Goal: Transaction & Acquisition: Purchase product/service

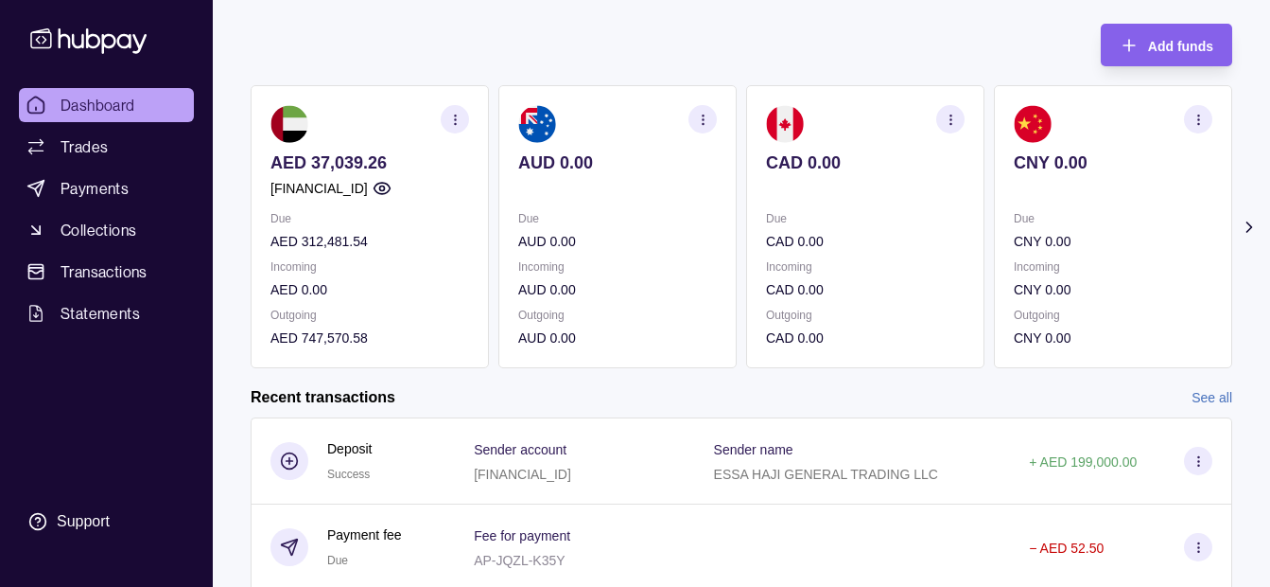
scroll to position [189, 0]
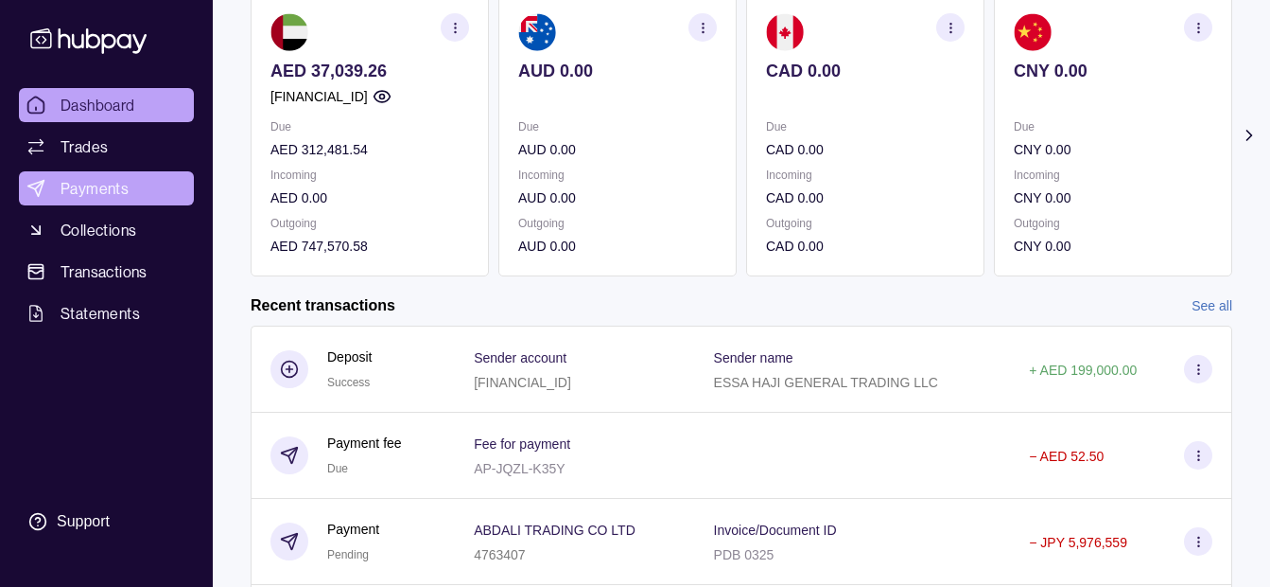
click at [150, 186] on link "Payments" at bounding box center [106, 188] width 175 height 34
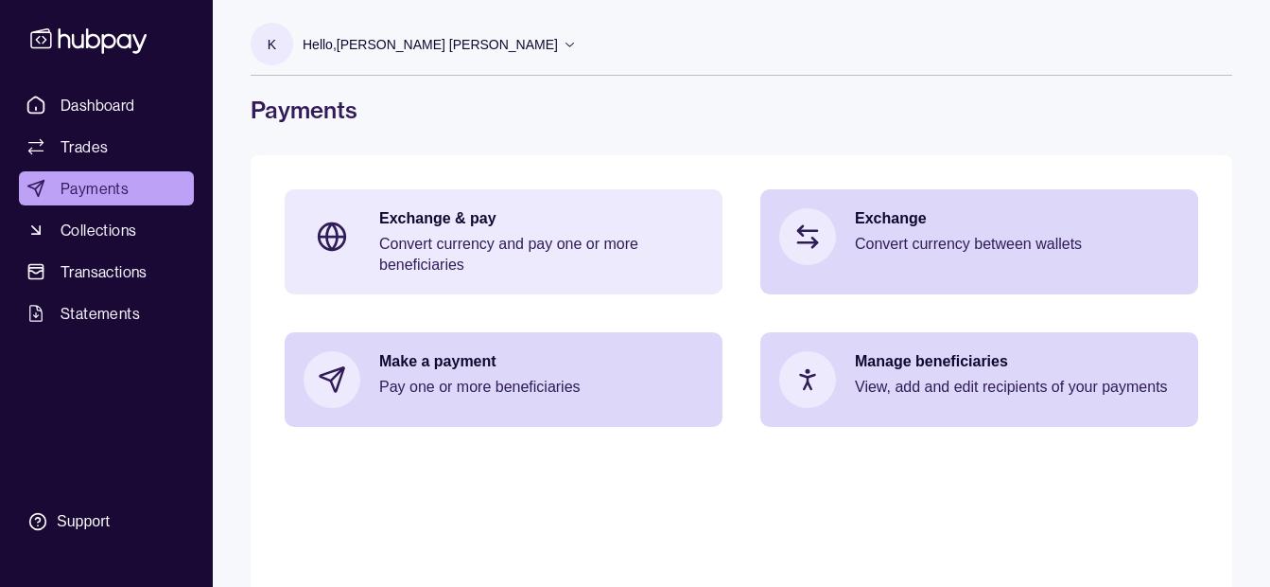
click at [609, 223] on p "Exchange & pay" at bounding box center [541, 218] width 324 height 21
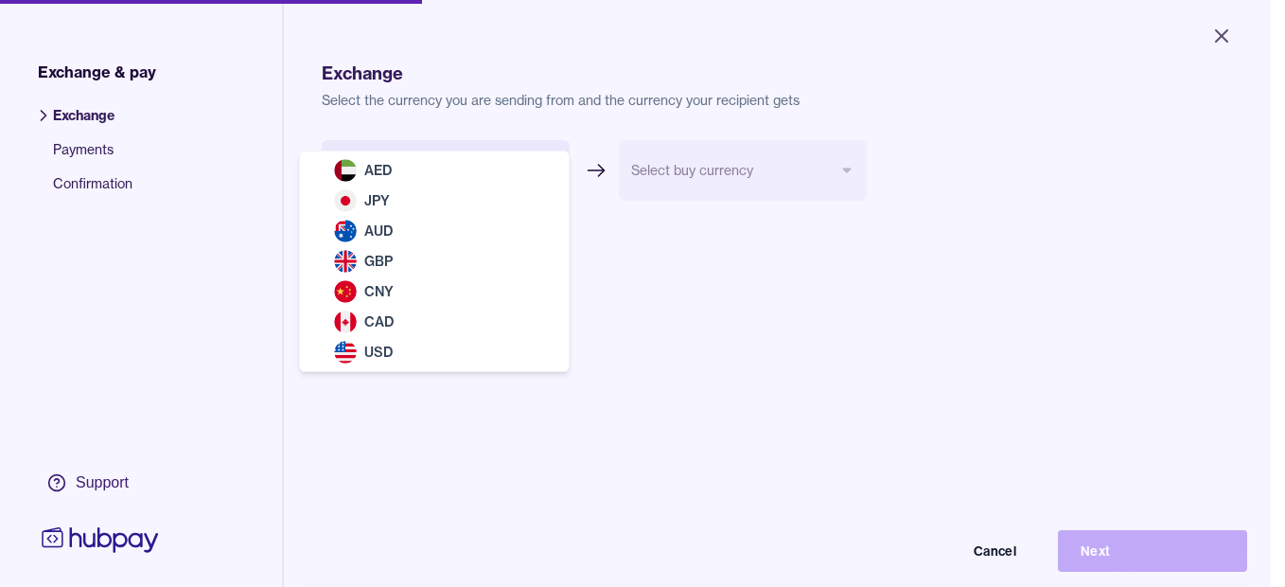
click at [543, 162] on body "Close Exchange & pay Exchange Payments Confirmation Support Exchange Select the…" at bounding box center [635, 293] width 1270 height 587
select select "***"
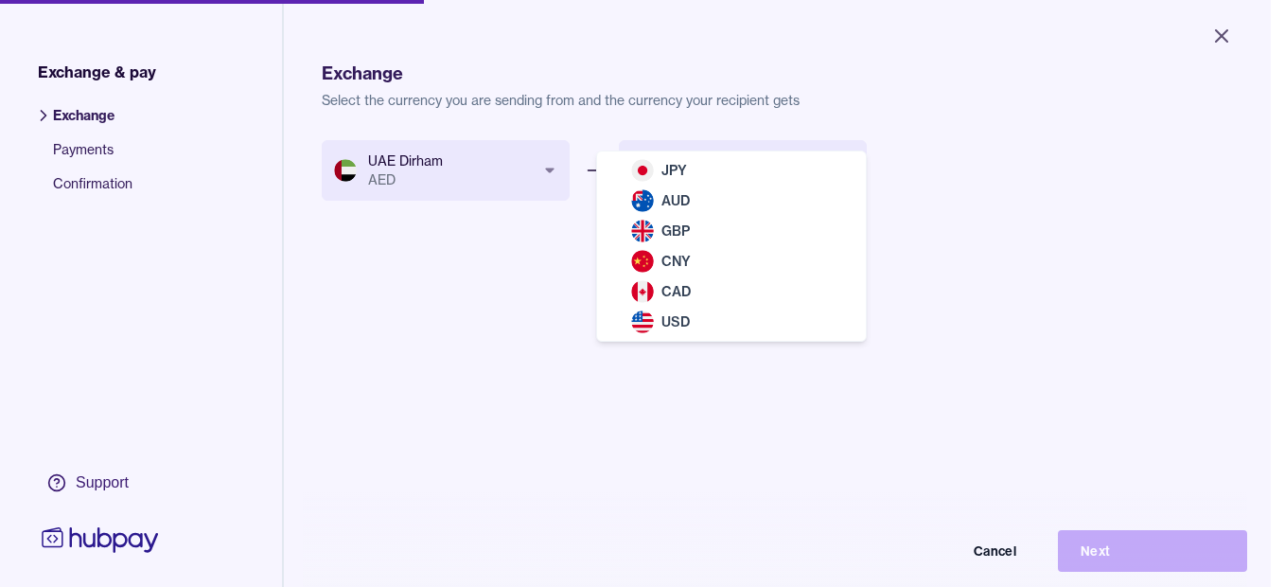
click at [667, 163] on body "Close Exchange & pay Exchange Payments Confirmation Support Exchange Select the…" at bounding box center [635, 293] width 1270 height 587
select select "***"
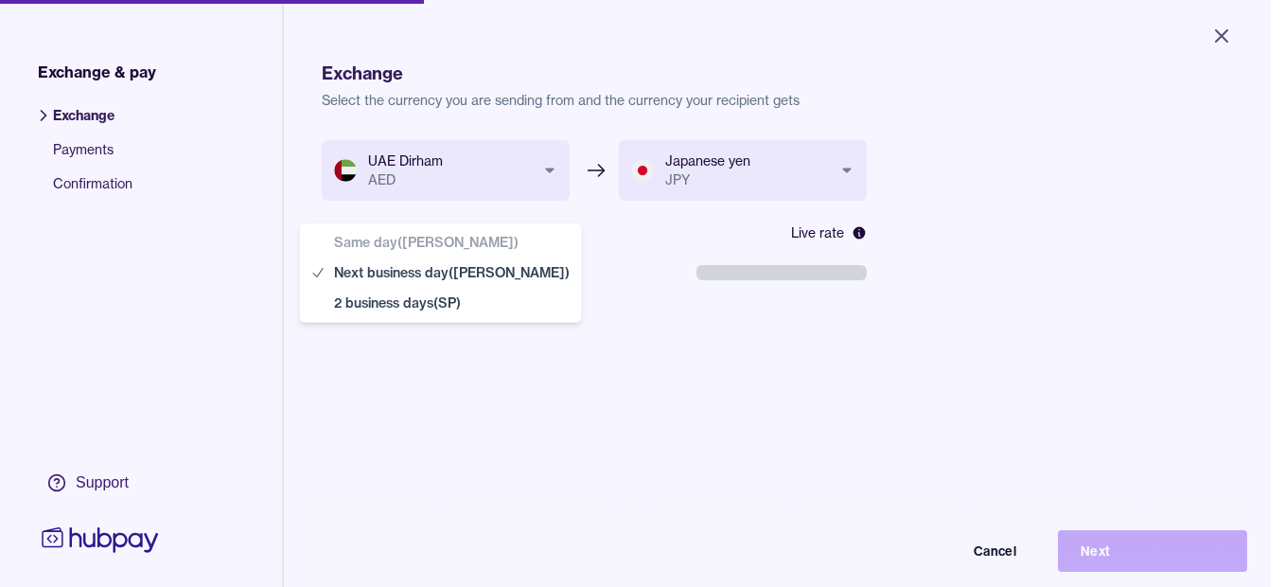
click at [473, 269] on body "**********" at bounding box center [635, 293] width 1270 height 587
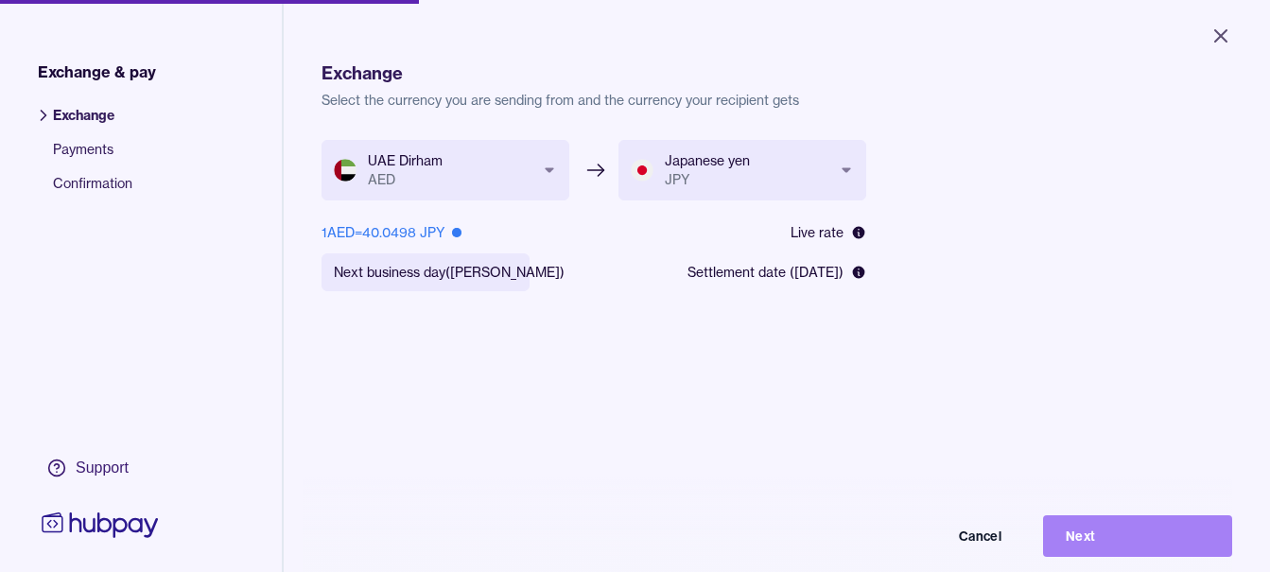
click at [1106, 553] on button "Next" at bounding box center [1137, 537] width 189 height 42
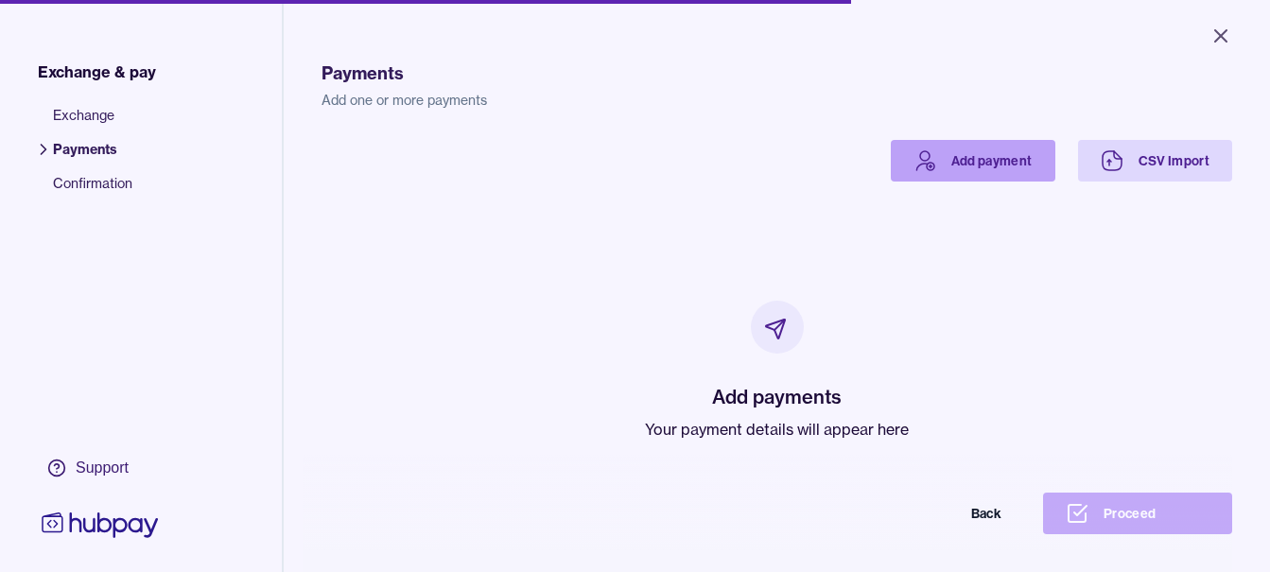
click at [921, 166] on icon at bounding box center [925, 160] width 23 height 23
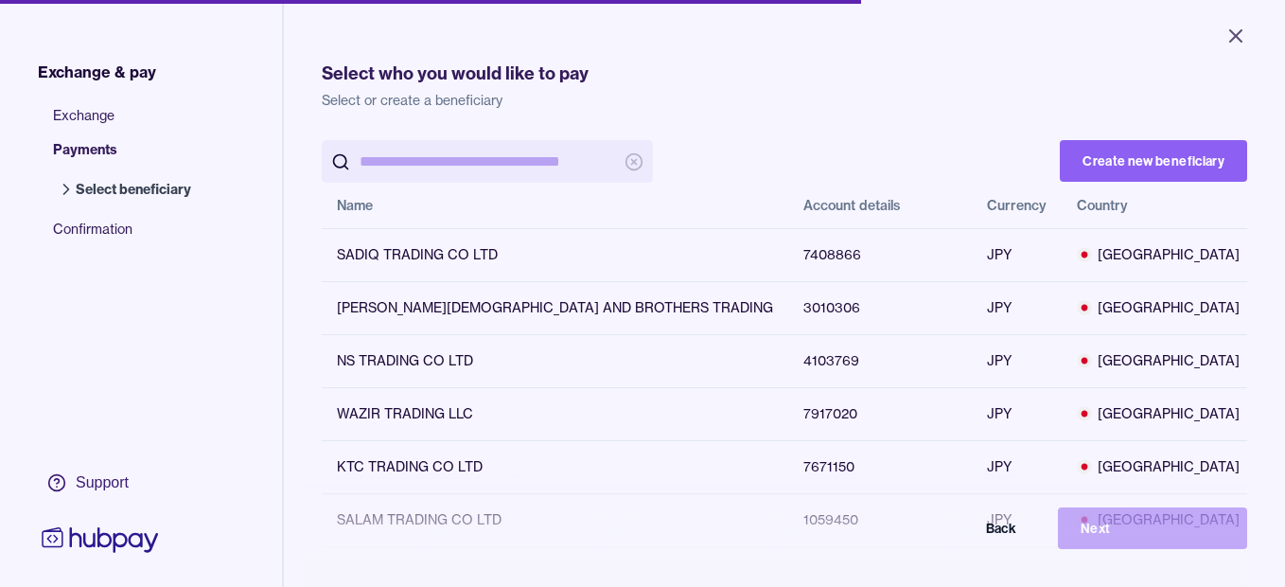
click at [553, 154] on input "search" at bounding box center [486, 161] width 255 height 43
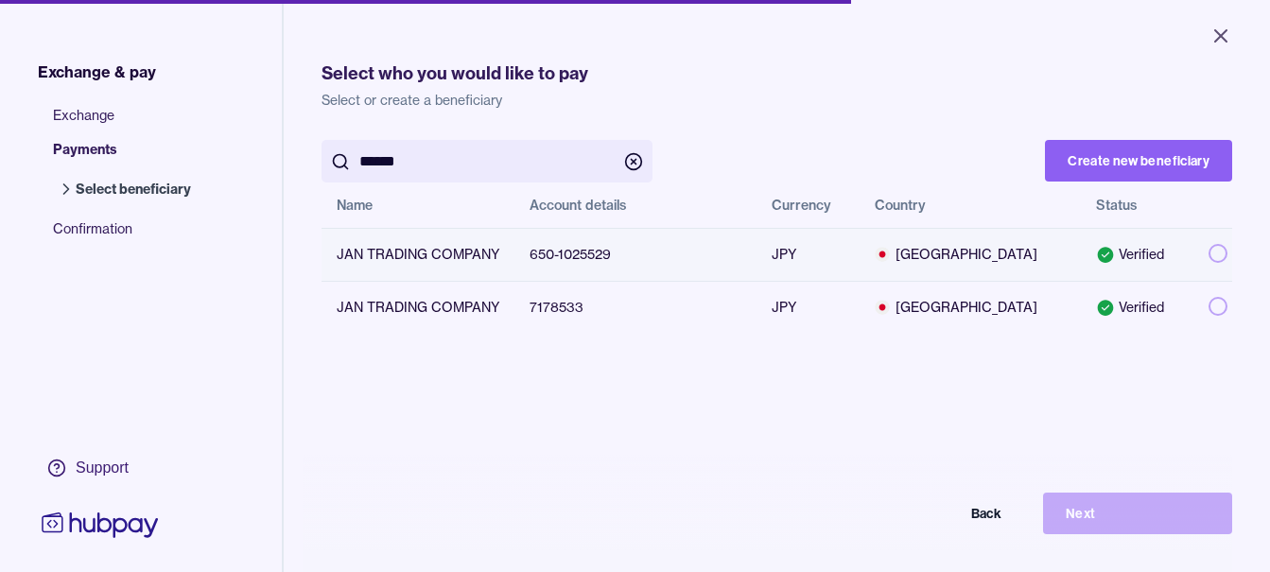
type input "******"
click at [1209, 251] on button "button" at bounding box center [1218, 253] width 19 height 19
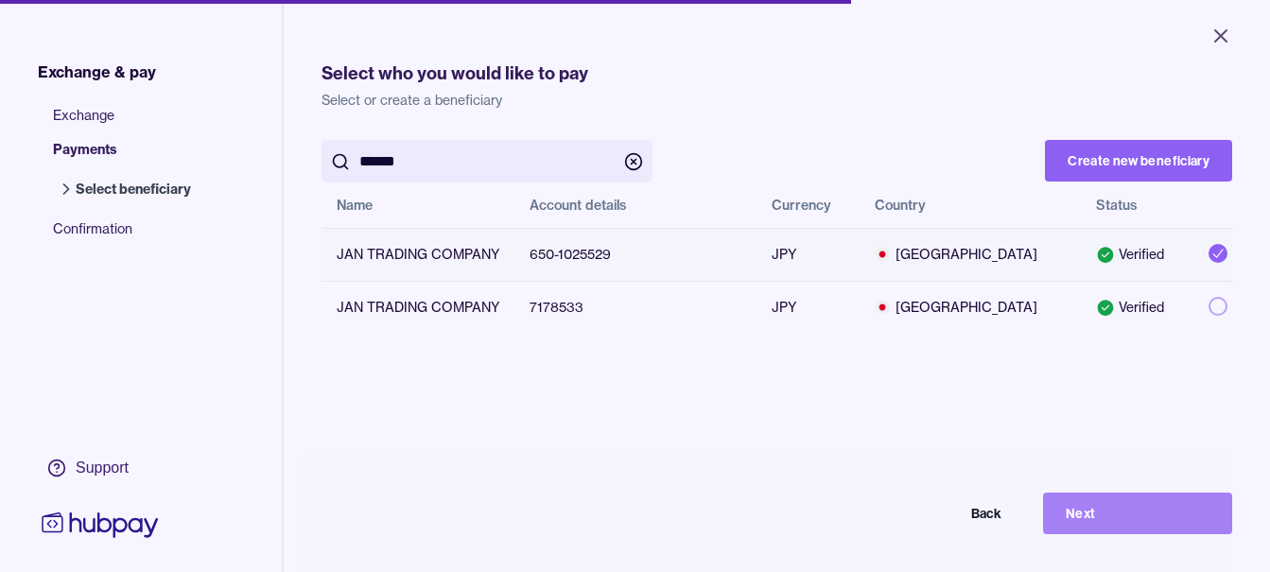
click at [1175, 524] on button "Next" at bounding box center [1137, 514] width 189 height 42
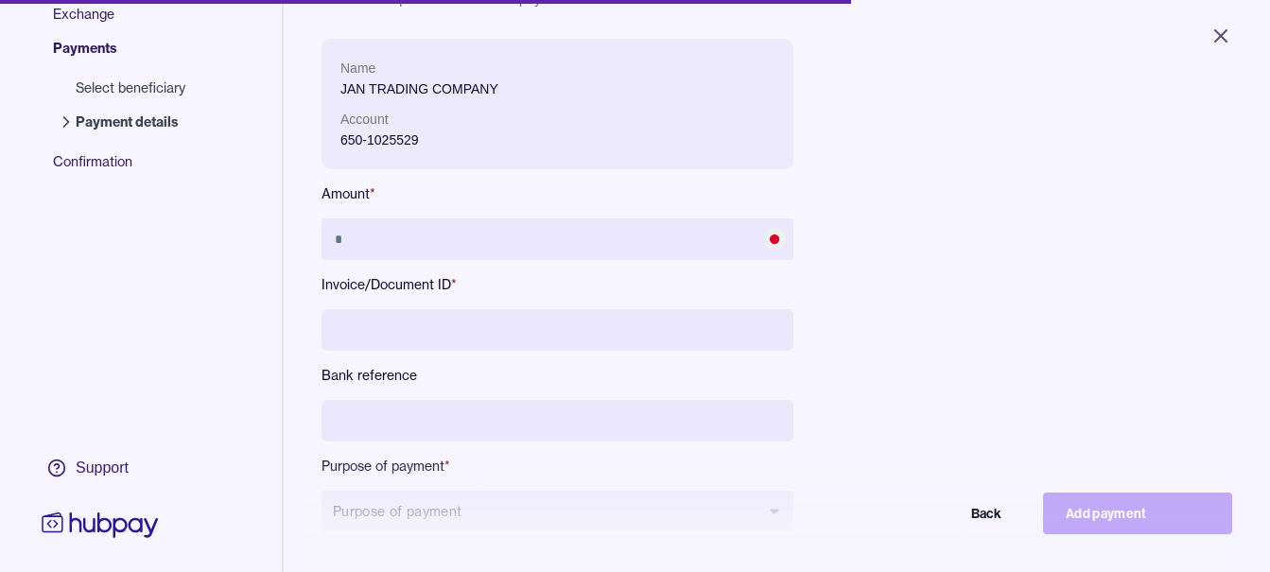
scroll to position [254, 0]
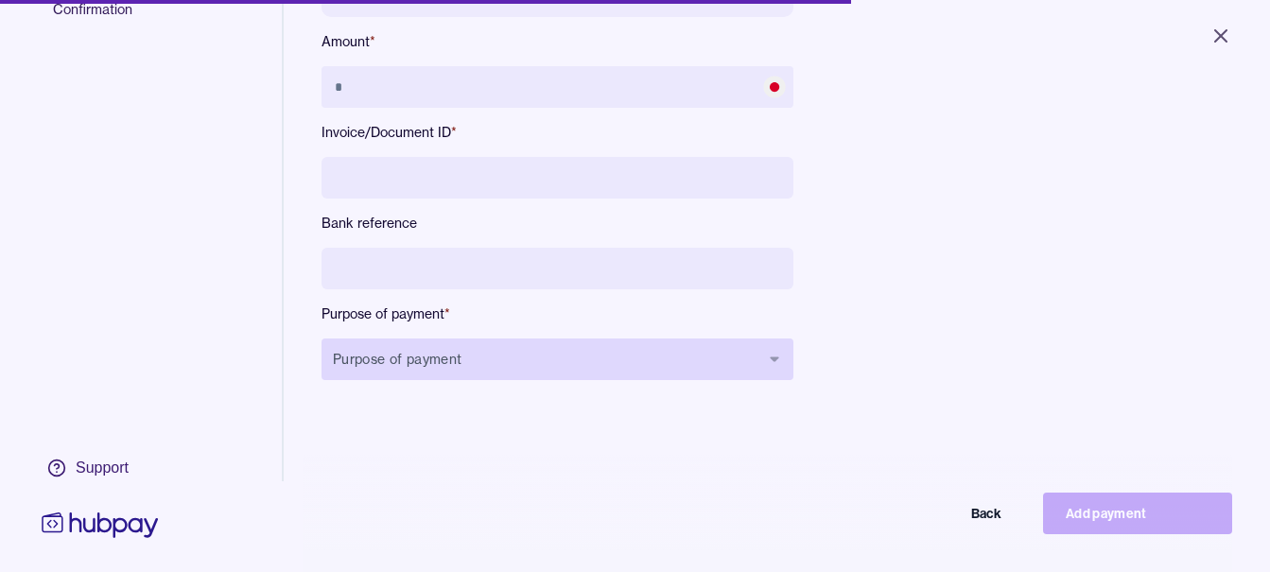
click at [502, 369] on button "Purpose of payment" at bounding box center [558, 360] width 472 height 42
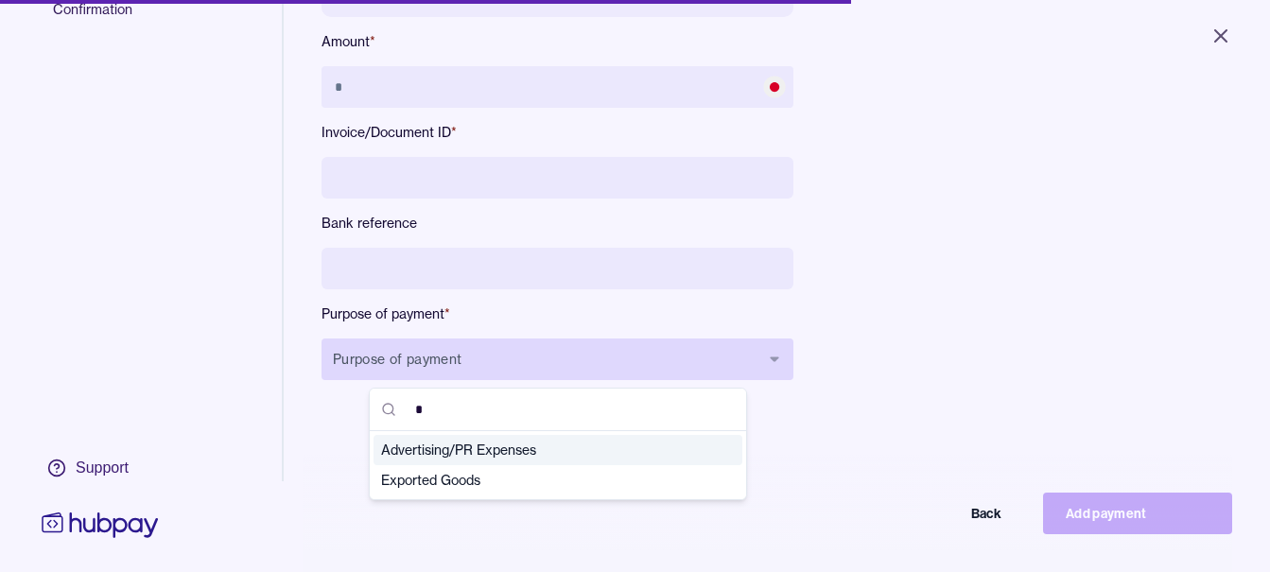
type input "**"
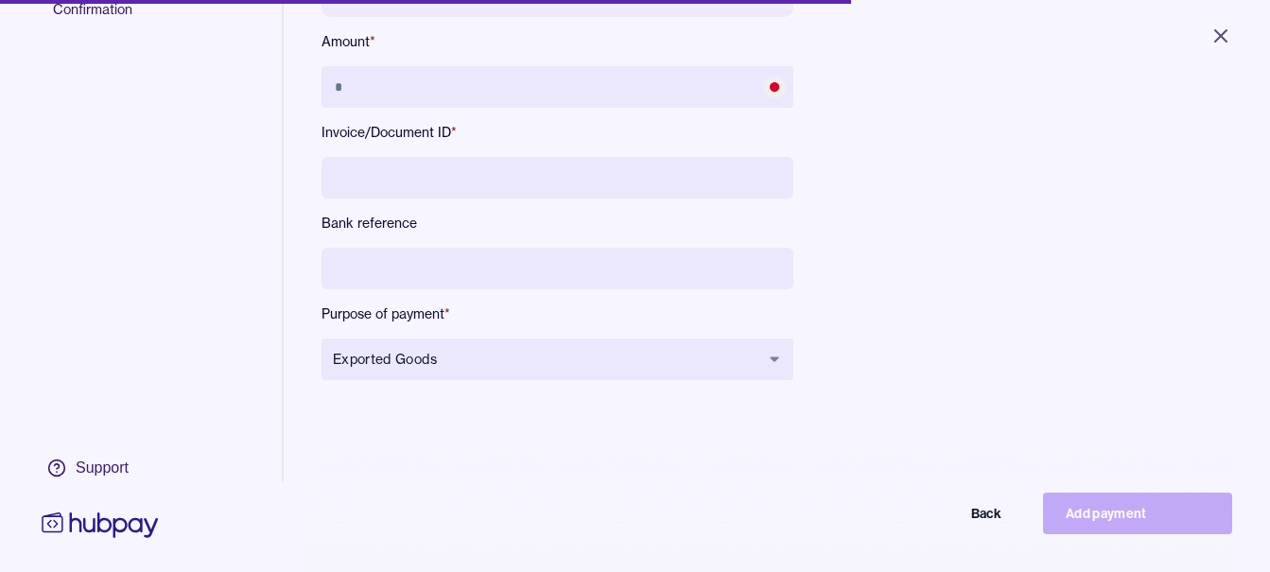
click at [667, 279] on input at bounding box center [558, 269] width 472 height 42
type input "**********"
click at [617, 187] on input at bounding box center [558, 178] width 472 height 42
type input "*****"
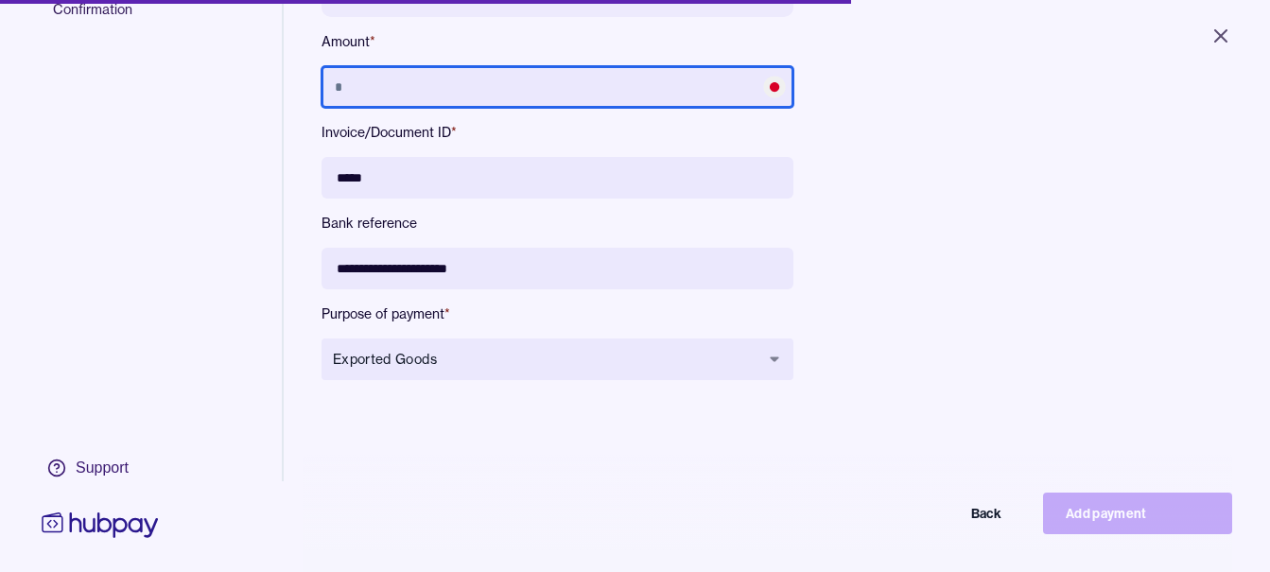
click at [627, 87] on input "text" at bounding box center [558, 87] width 472 height 42
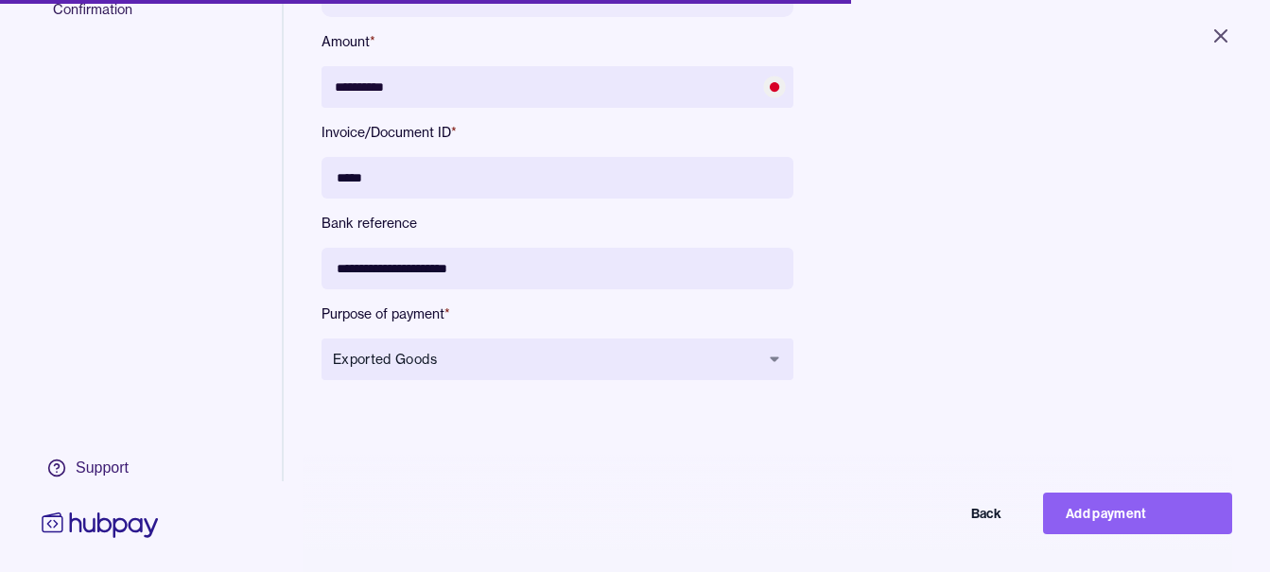
click at [1199, 502] on div "**********" at bounding box center [635, 286] width 1270 height 572
click at [1172, 534] on button "Add payment" at bounding box center [1137, 514] width 189 height 42
type input "********"
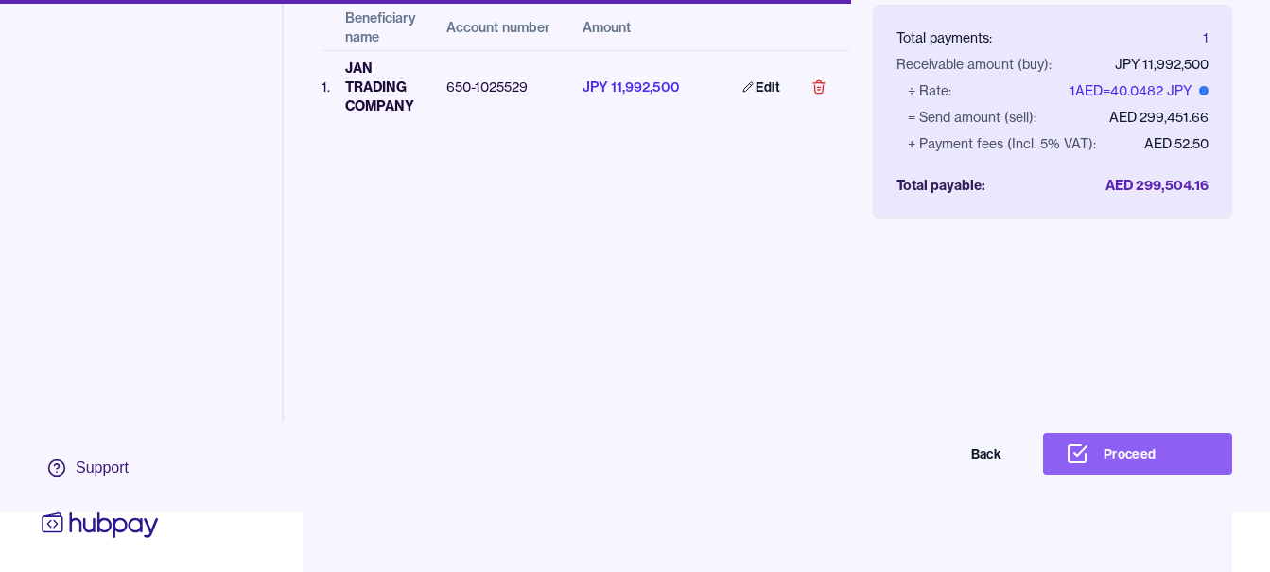
scroll to position [90, 0]
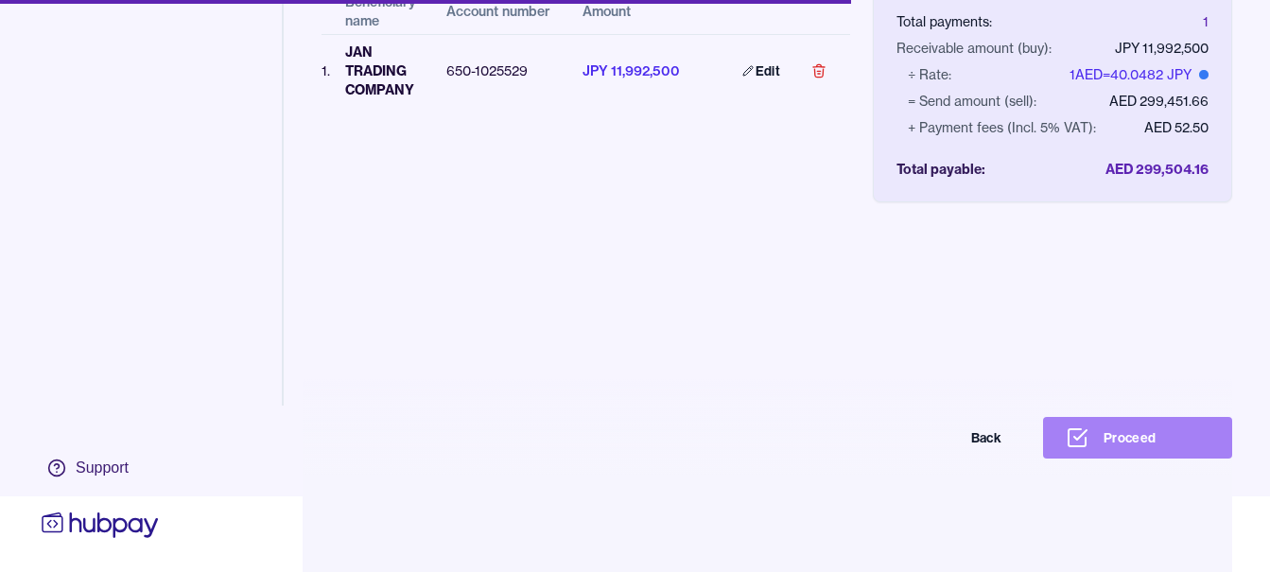
click at [1157, 419] on button "Proceed" at bounding box center [1137, 438] width 189 height 42
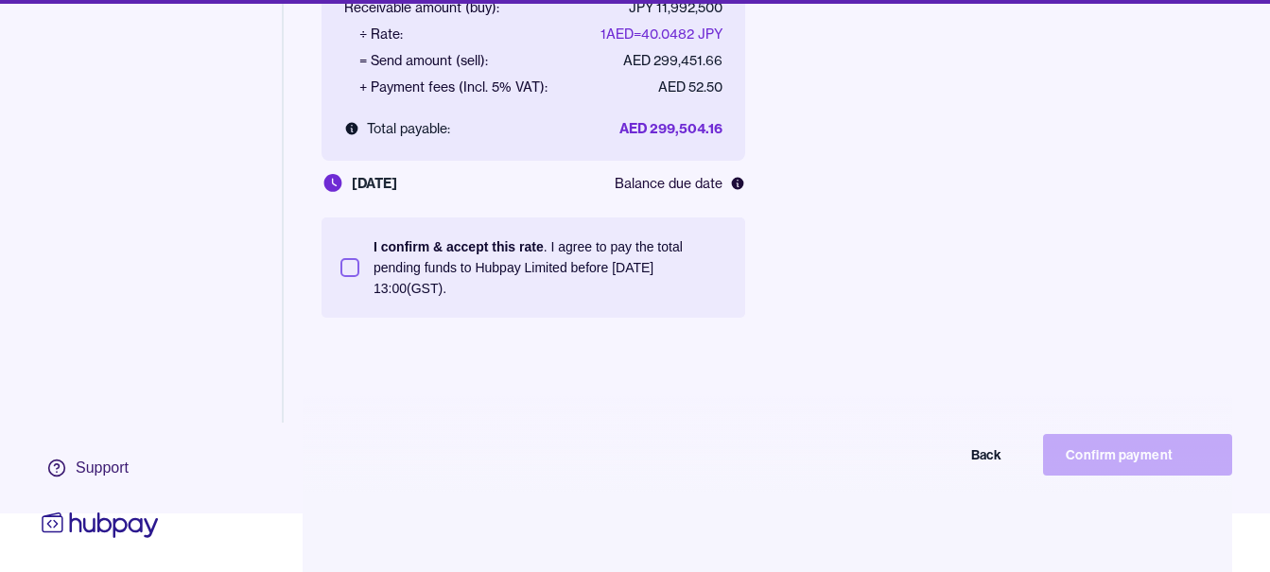
scroll to position [90, 0]
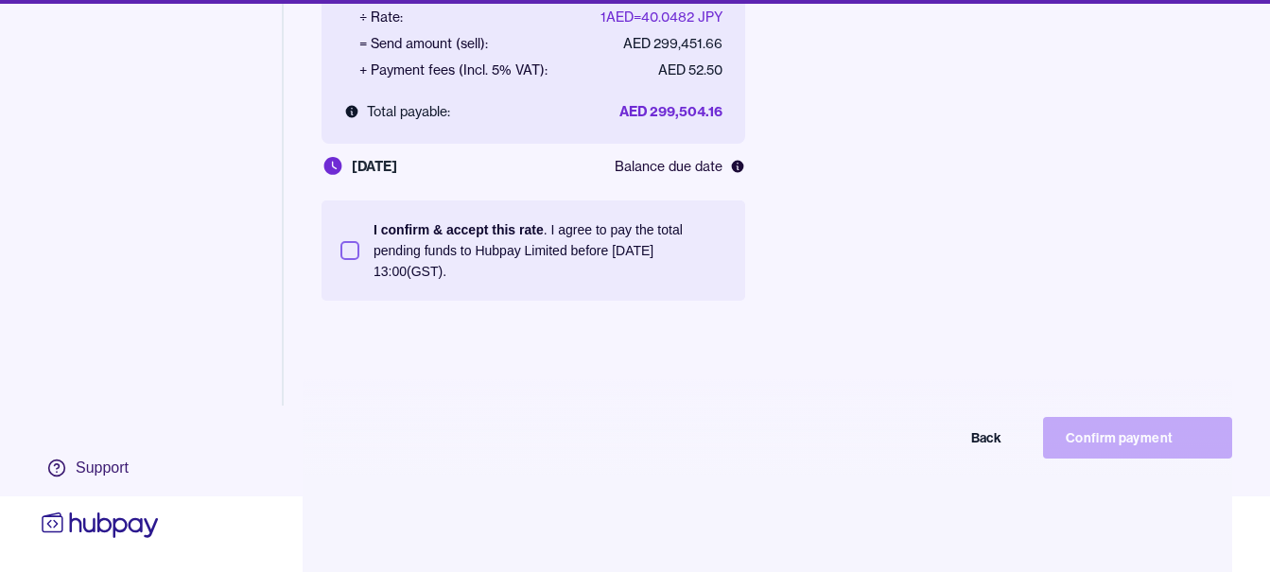
click at [529, 258] on p "I confirm & accept this rate . I agree to pay the total pending funds to Hubpay…" at bounding box center [550, 250] width 353 height 62
click at [359, 258] on button "I confirm & accept this rate . I agree to pay the total pending funds to Hubpay…" at bounding box center [350, 250] width 19 height 19
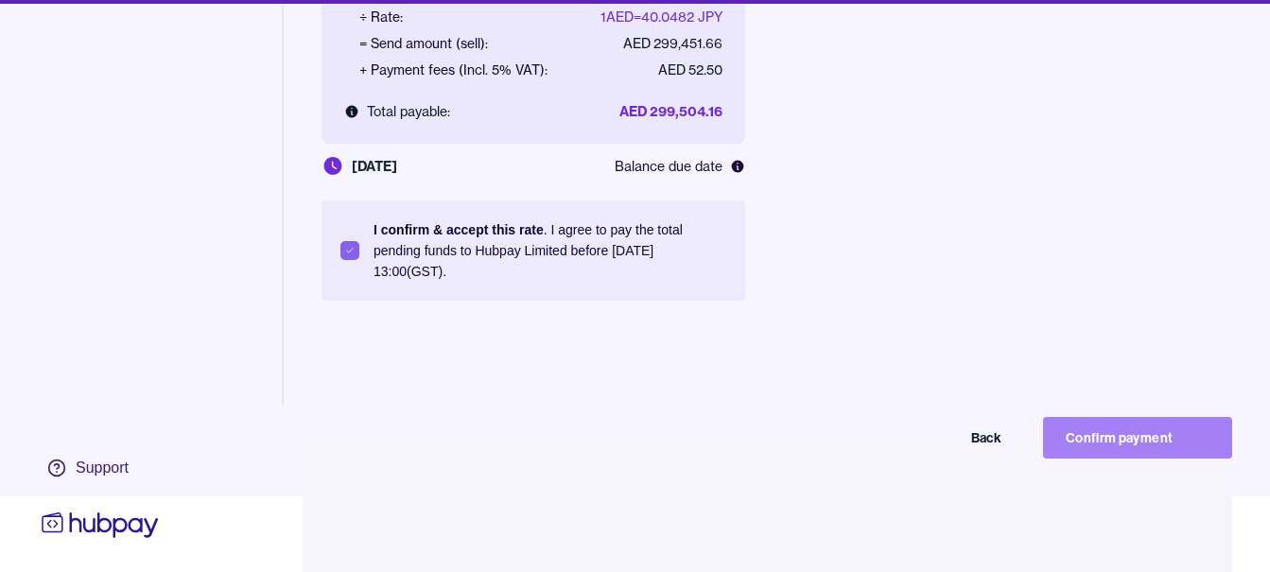
click at [1153, 435] on button "Confirm payment" at bounding box center [1137, 438] width 189 height 42
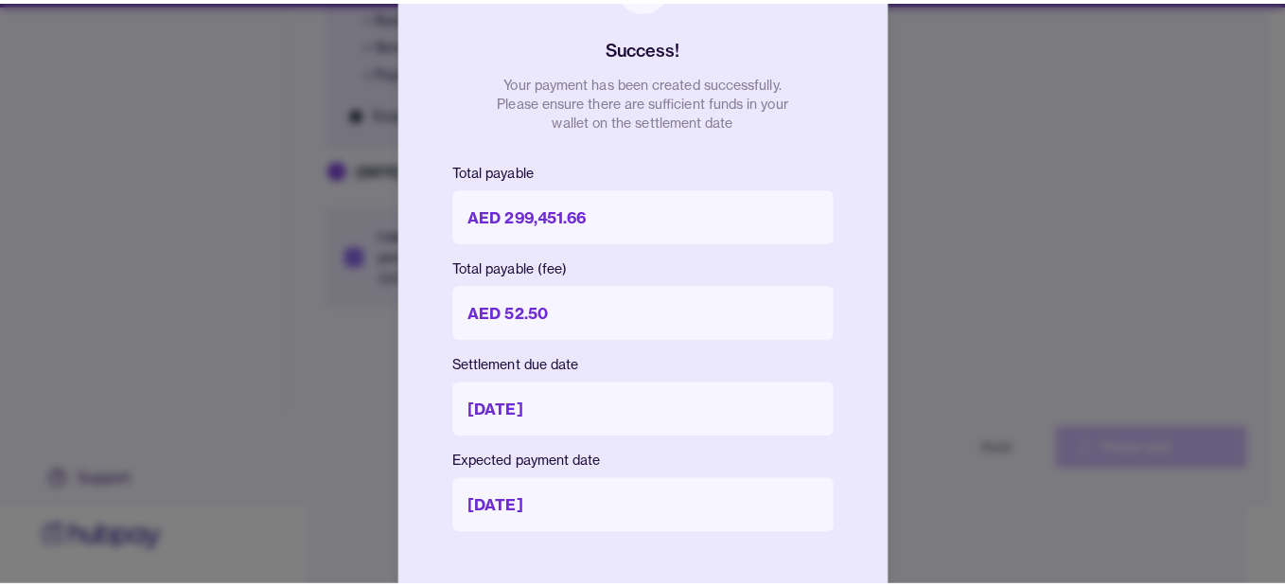
scroll to position [76, 0]
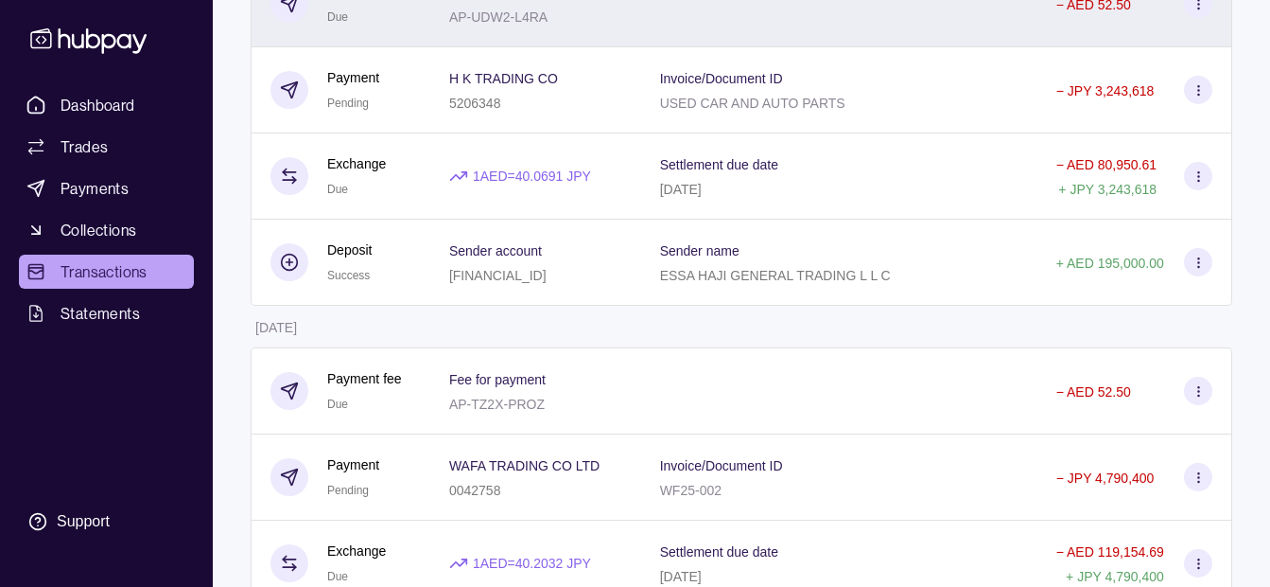
scroll to position [568, 0]
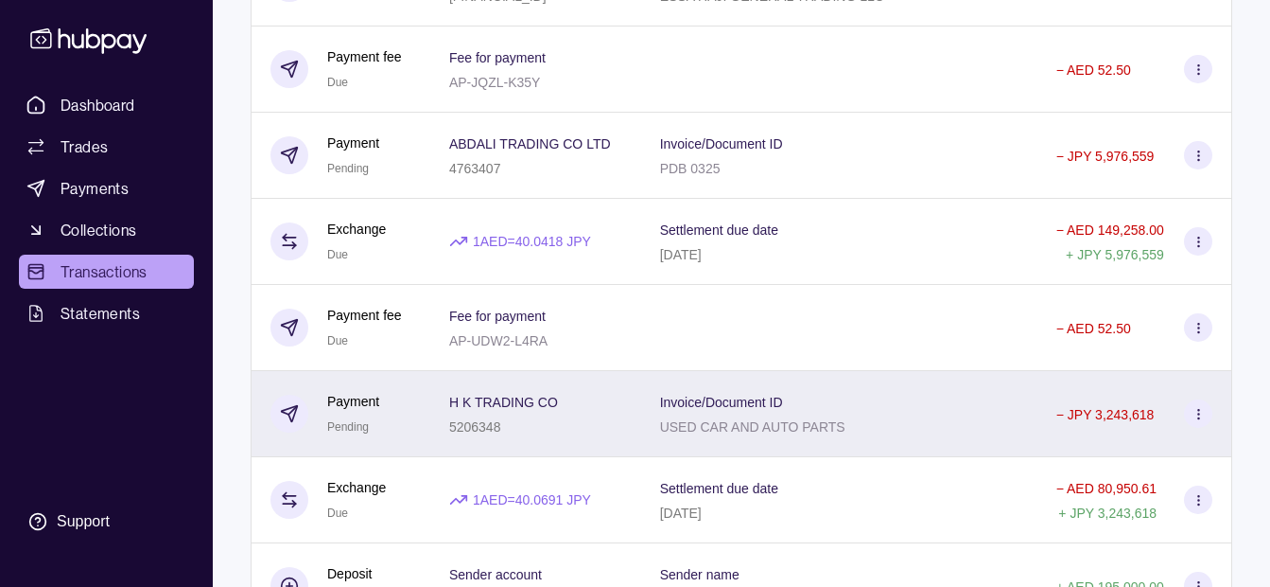
click at [622, 408] on div "H K TRADING CO 5206348" at bounding box center [535, 413] width 173 height 47
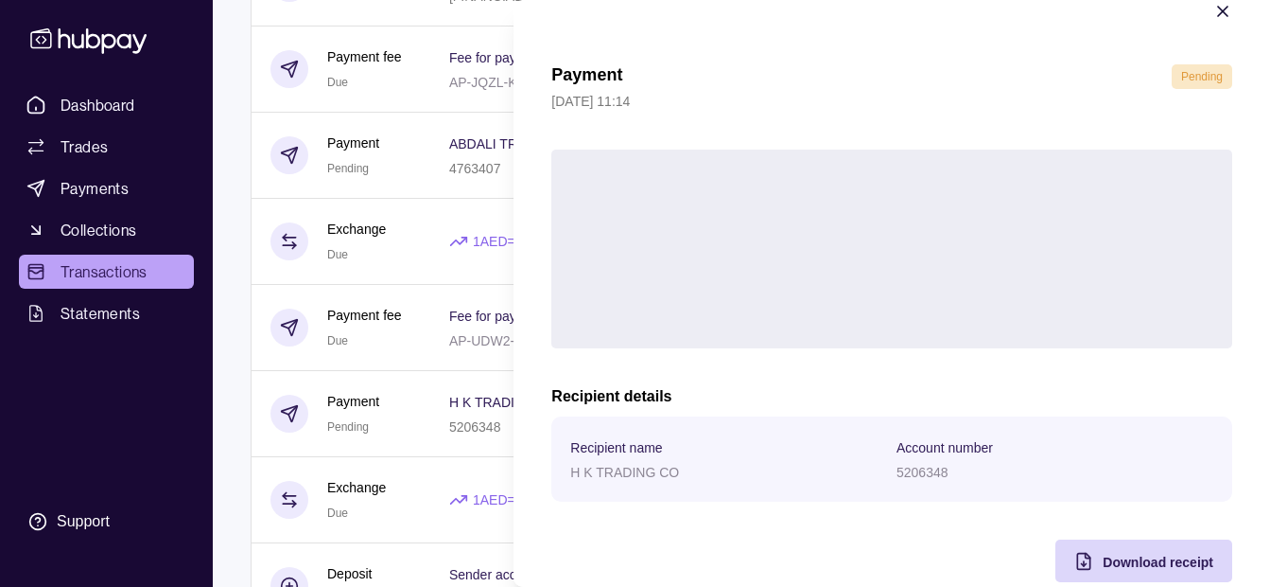
scroll to position [69, 0]
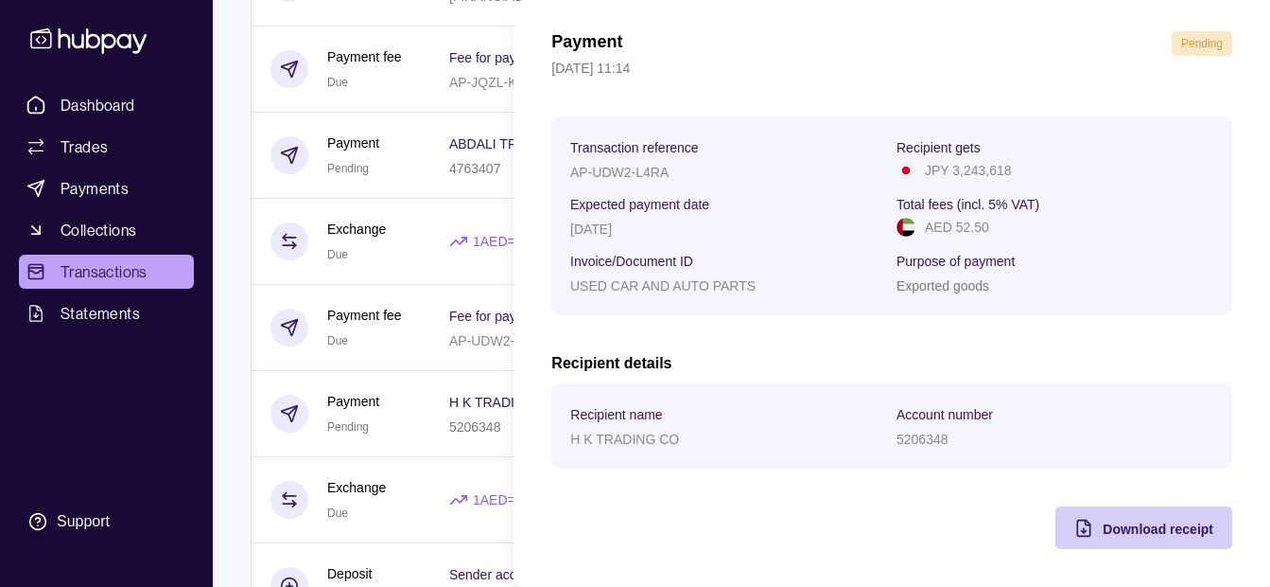
click at [1106, 517] on div "Download receipt" at bounding box center [1158, 528] width 111 height 23
click at [450, 165] on html "Dashboard Trades Payments Collections Transactions Statements Support K Hello, …" at bounding box center [635, 458] width 1270 height 2052
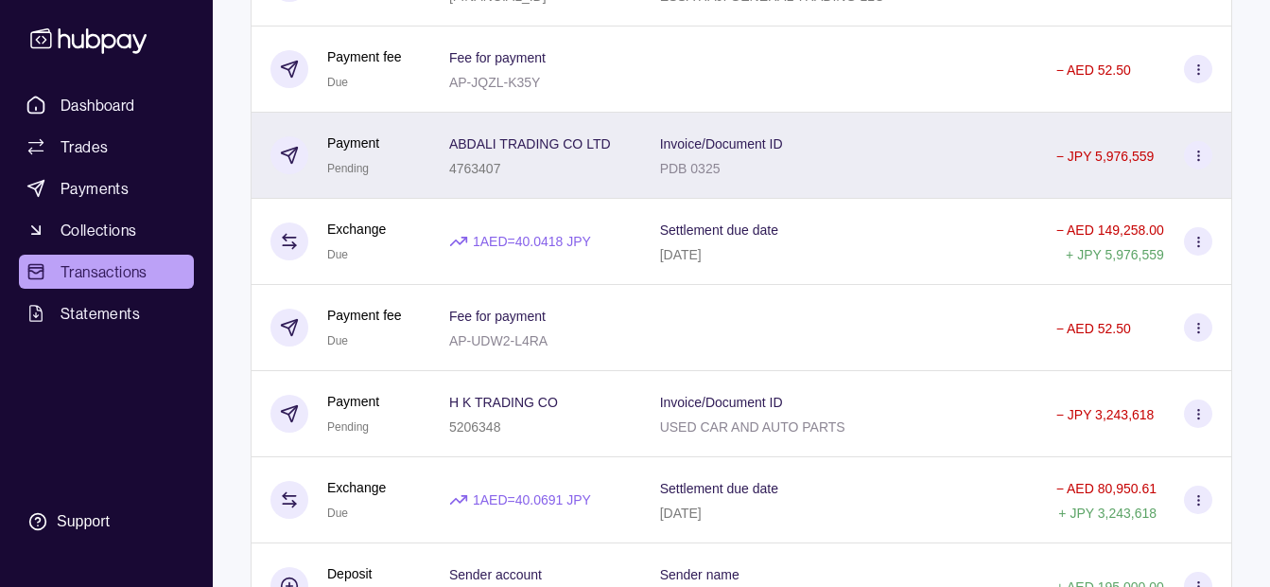
click at [450, 165] on div "ABDALI TRADING CO LTD 4763407" at bounding box center [535, 156] width 211 height 86
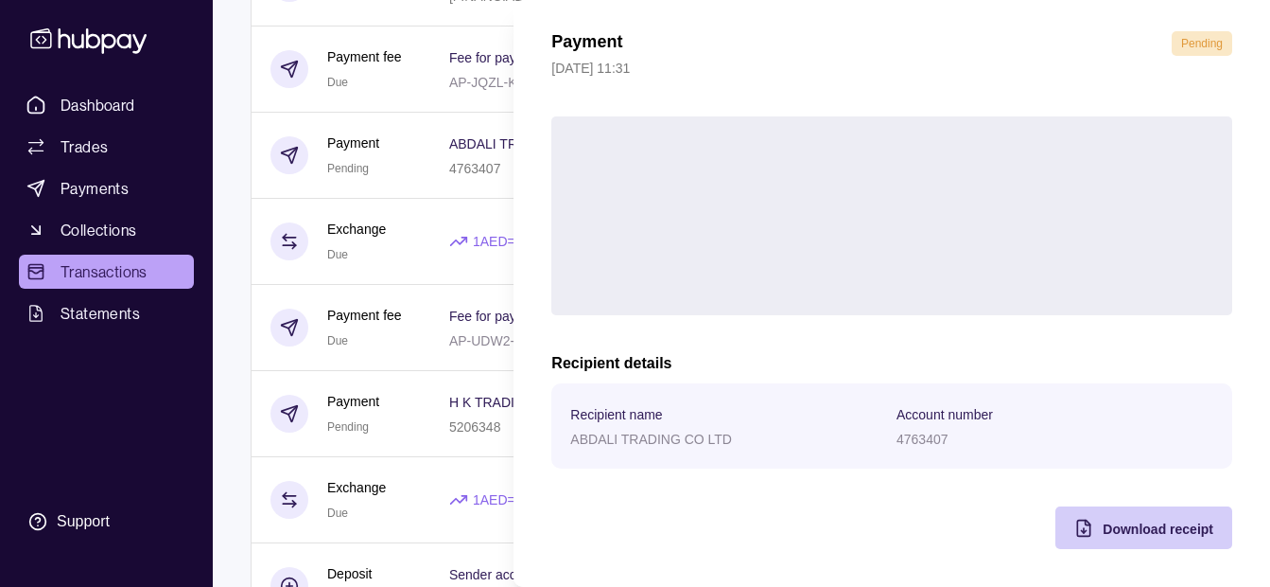
click at [1116, 525] on span "Download receipt" at bounding box center [1158, 528] width 111 height 15
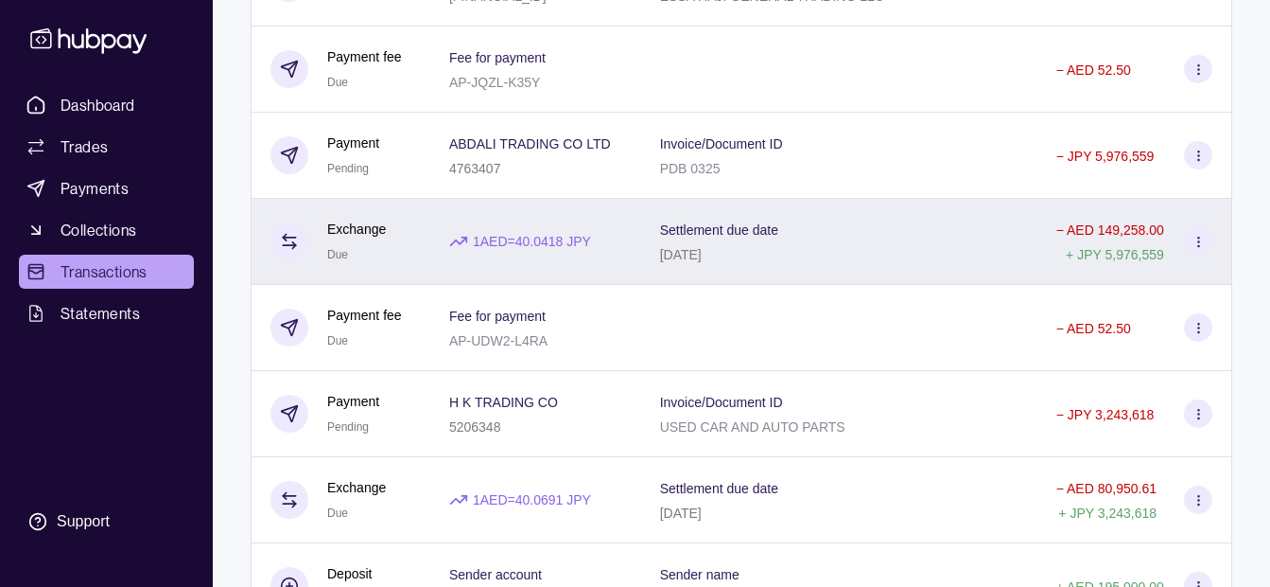
click at [419, 250] on html "Dashboard Trades Payments Collections Transactions Statements Support K Hello, …" at bounding box center [635, 458] width 1270 height 2052
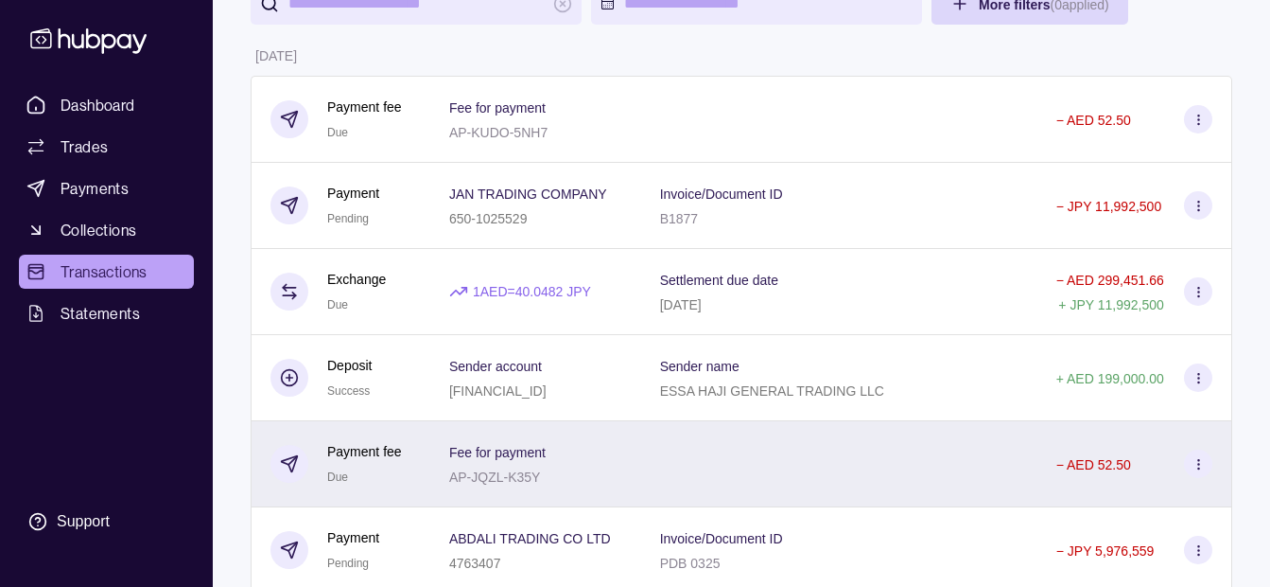
scroll to position [0, 0]
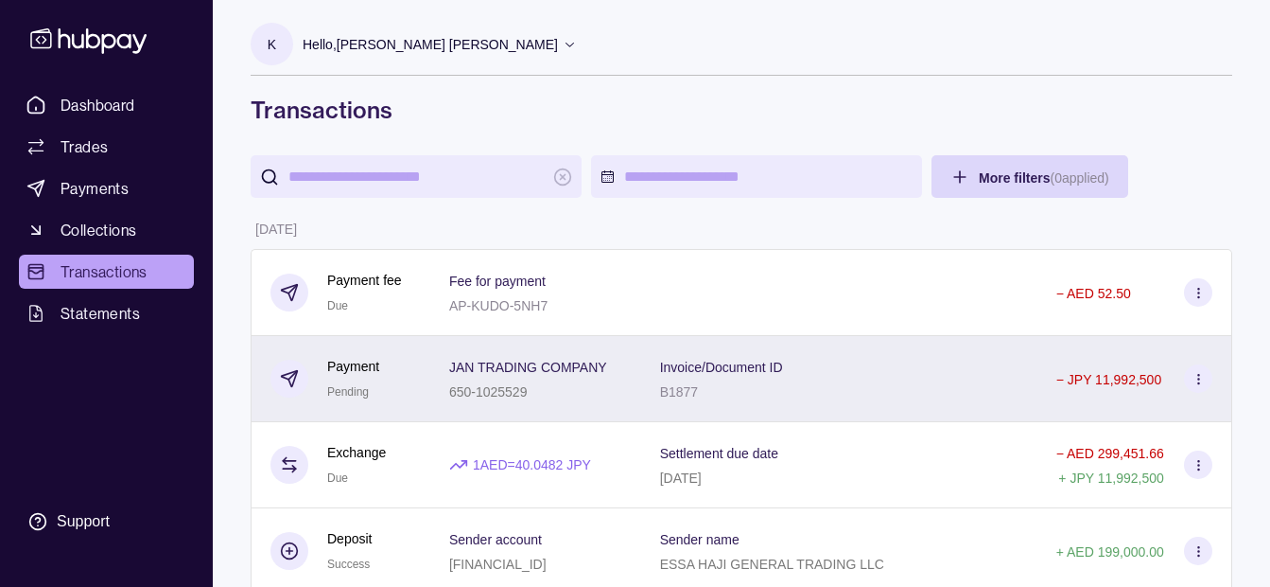
click at [556, 368] on p "JAN TRADING COMPANY" at bounding box center [528, 366] width 158 height 15
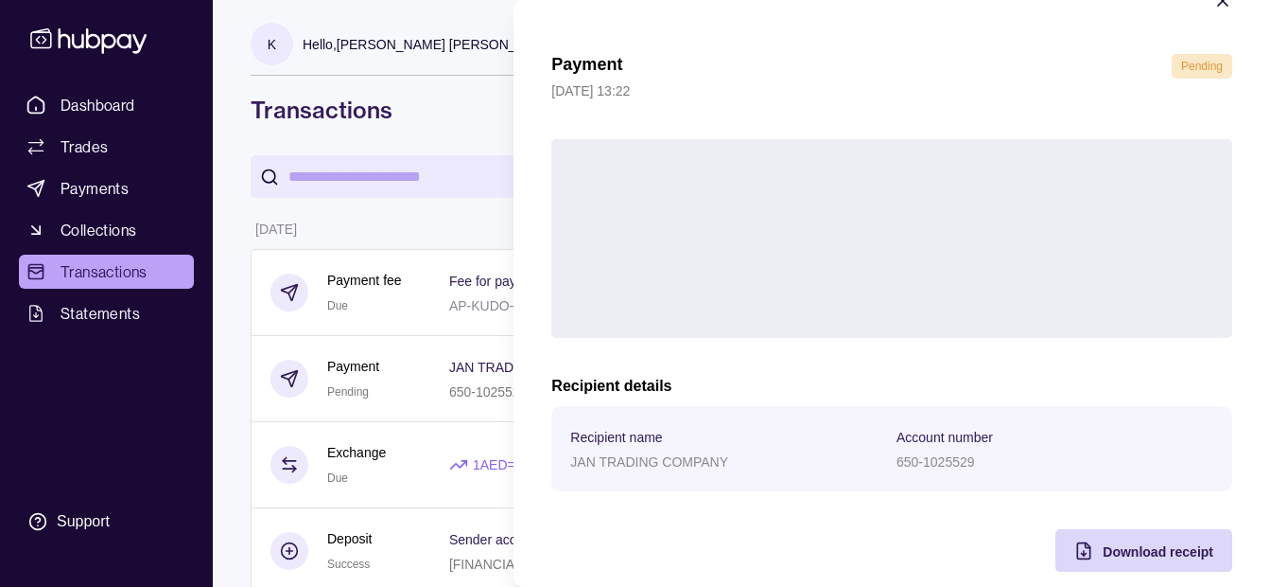
scroll to position [69, 0]
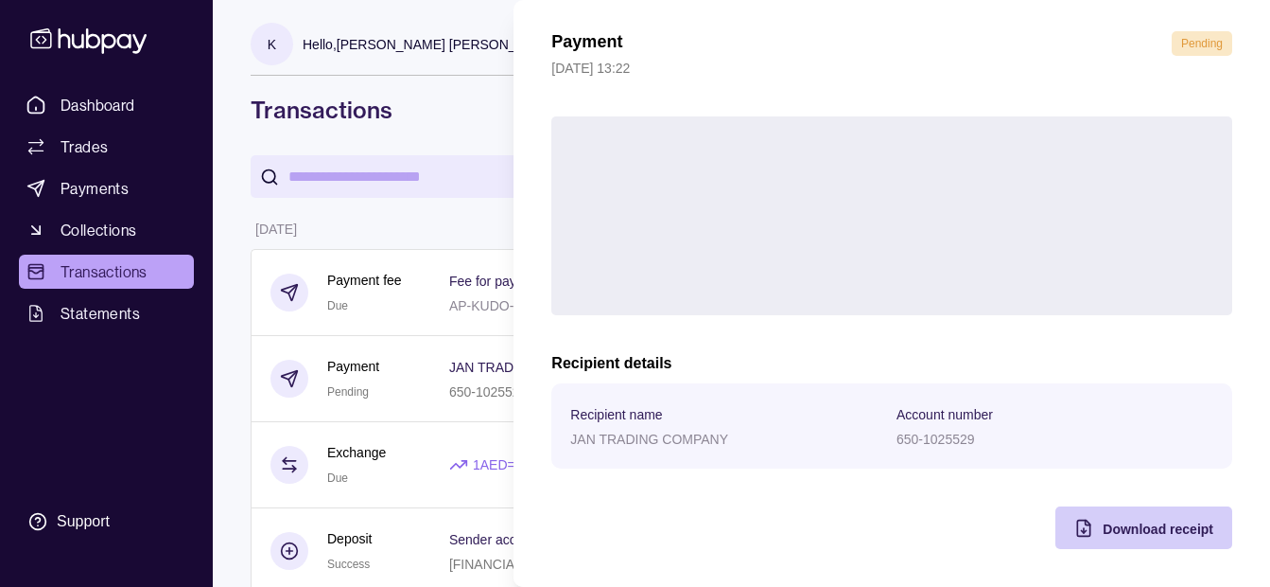
click at [1130, 533] on span "Download receipt" at bounding box center [1158, 528] width 111 height 15
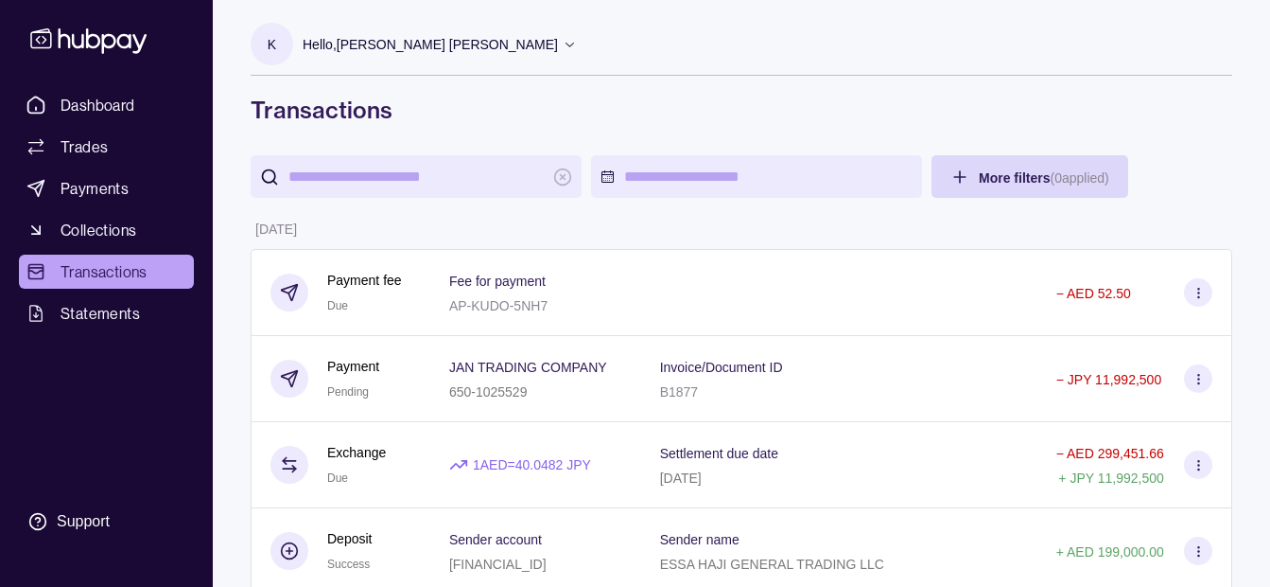
click at [441, 65] on div "K Hello, [PERSON_NAME] [PERSON_NAME]" at bounding box center [414, 49] width 326 height 52
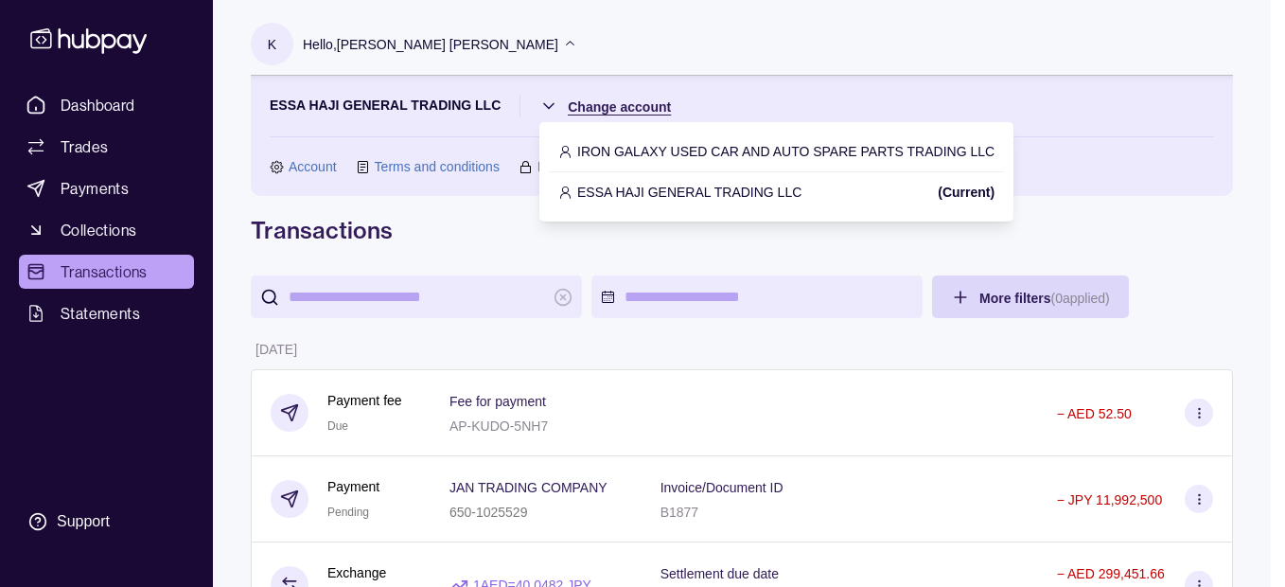
click at [618, 157] on p "IRON GALAXY USED CAR AND AUTO SPARE PARTS TRADING LLC" at bounding box center [785, 151] width 417 height 21
